Goal: Task Accomplishment & Management: Manage account settings

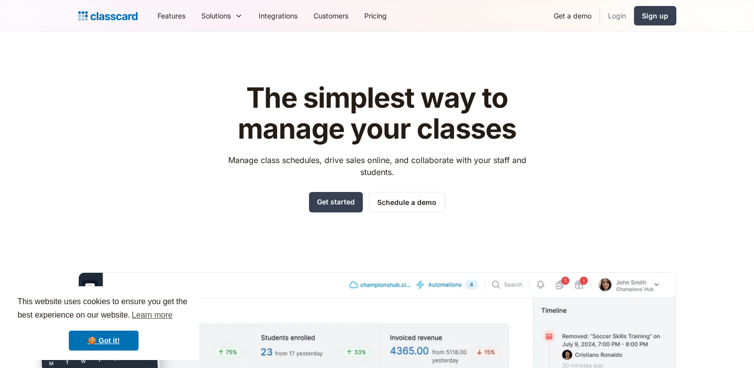
click at [376, 15] on link "Login" at bounding box center [617, 15] width 34 height 22
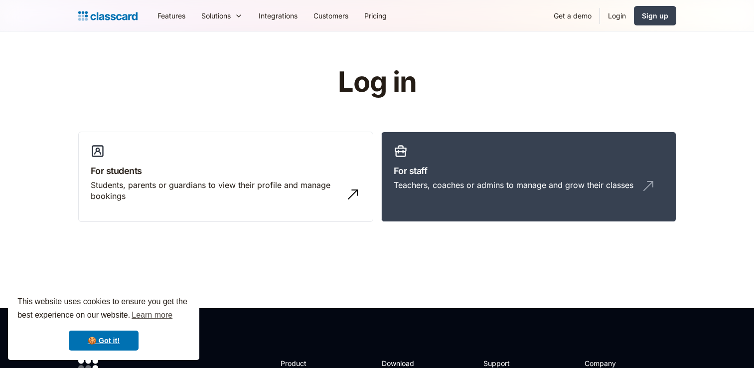
click at [533, 170] on h3 "For staff" at bounding box center [529, 170] width 270 height 13
